Goal: Use online tool/utility: Utilize a website feature to perform a specific function

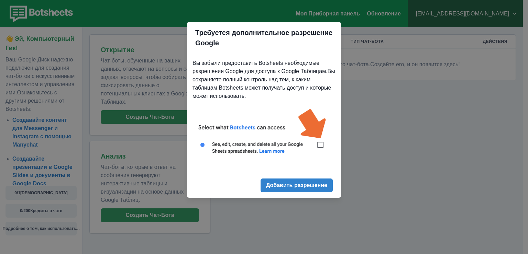
click at [374, 156] on div "Требуется дополнительное разрешение Google Вы забыли предоставить Botsheets нео…" at bounding box center [264, 127] width 528 height 254
click at [383, 142] on div "Требуется дополнительное разрешение Google Вы забыли предоставить Botsheets нео…" at bounding box center [264, 127] width 528 height 254
click at [301, 187] on ya-tr-span "Добавить разрешение" at bounding box center [296, 185] width 61 height 7
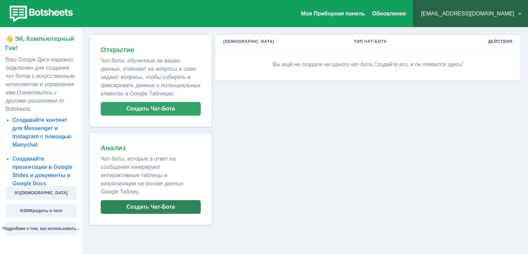
click at [164, 210] on button "Создать Чат-Бота" at bounding box center [151, 207] width 100 height 14
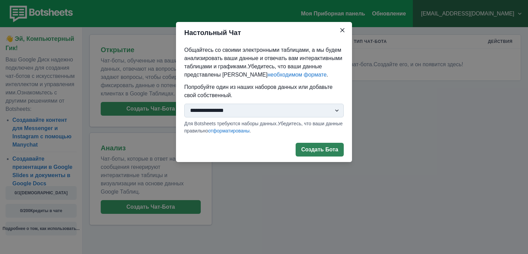
click at [328, 154] on button "Создать Бота" at bounding box center [319, 150] width 48 height 14
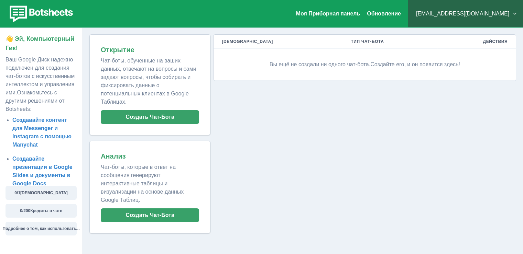
click at [354, 70] on p "Вы ещё не создали ни одного чат-бота. Создайте его, и он появится здесь!" at bounding box center [365, 64] width 286 height 21
click at [382, 66] on ya-tr-span "Создайте его, и он появится здесь!" at bounding box center [415, 65] width 90 height 6
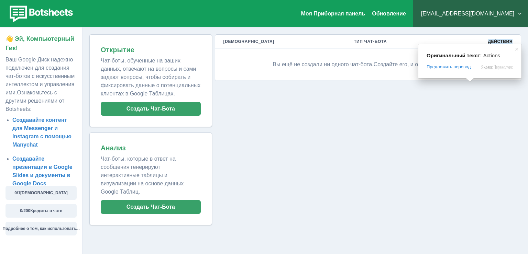
click at [500, 41] on ya-tr-span "Действия" at bounding box center [500, 41] width 25 height 5
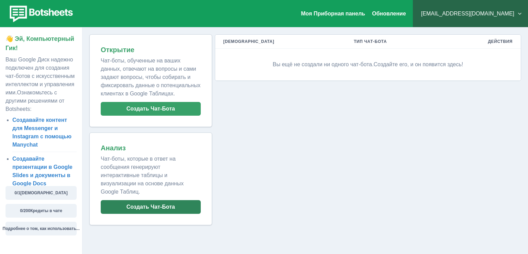
click at [144, 210] on button "Создать Чат-Бота" at bounding box center [151, 207] width 100 height 14
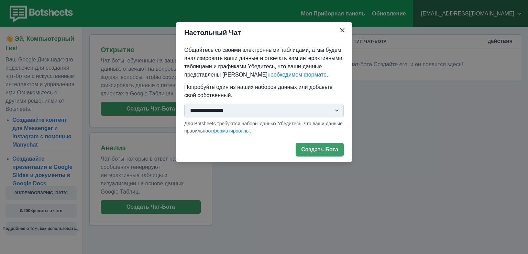
click at [336, 109] on select "**********" at bounding box center [263, 111] width 159 height 14
click at [333, 146] on ya-tr-span "Создать Бота" at bounding box center [319, 149] width 37 height 7
